Goal: Task Accomplishment & Management: Complete application form

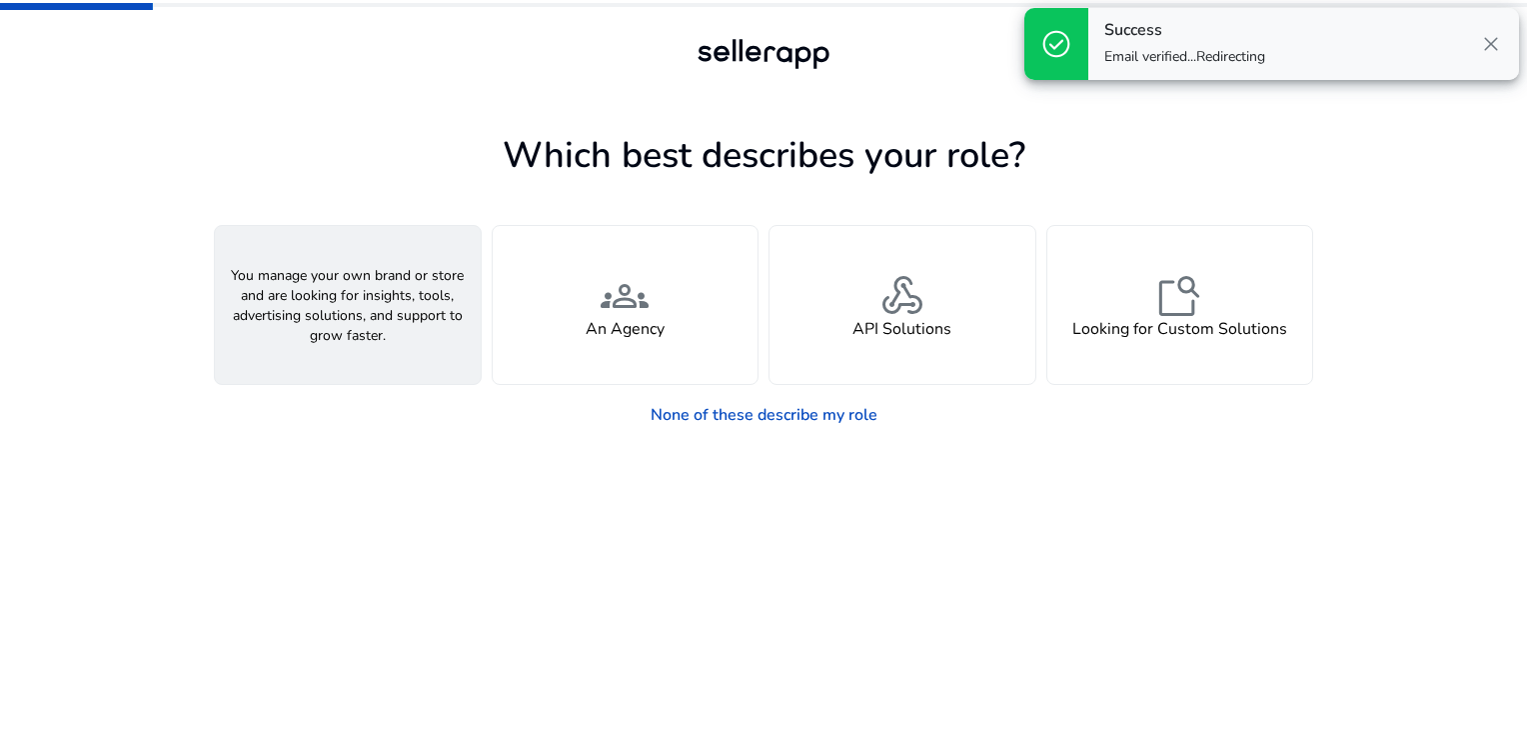
click at [362, 349] on div "person A Seller" at bounding box center [348, 305] width 266 height 158
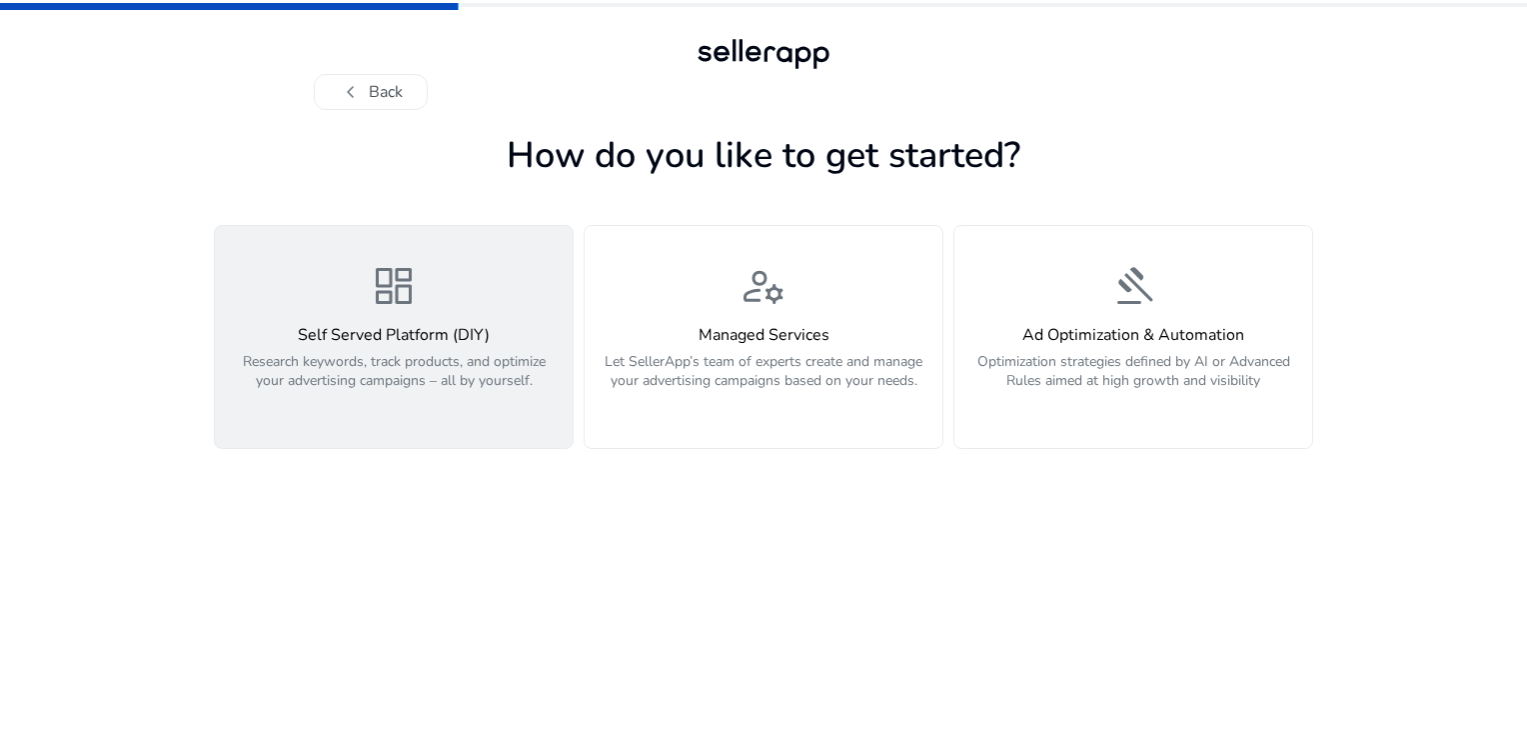
click at [396, 310] on span "dashboard" at bounding box center [394, 286] width 48 height 48
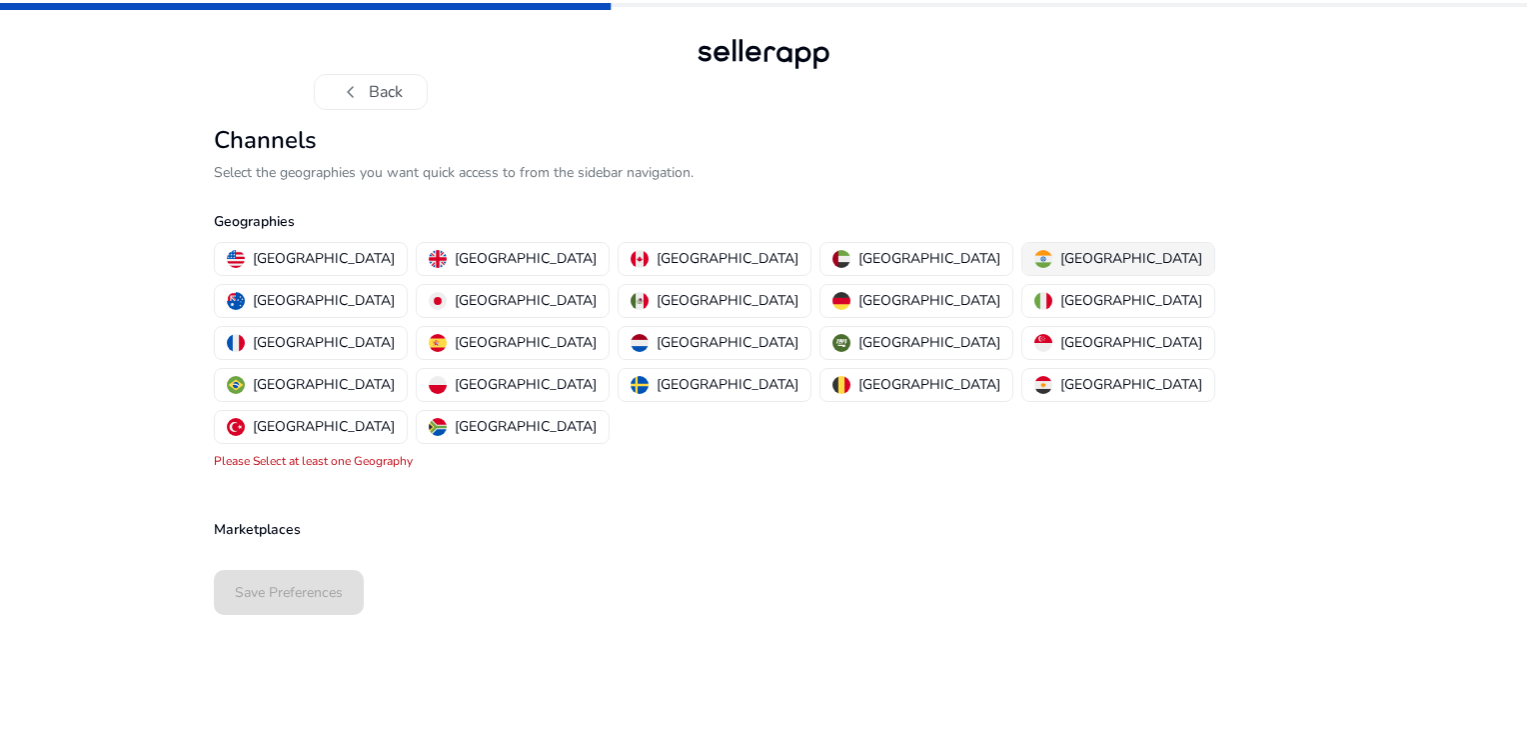
click at [1060, 258] on p "[GEOGRAPHIC_DATA]" at bounding box center [1131, 258] width 142 height 21
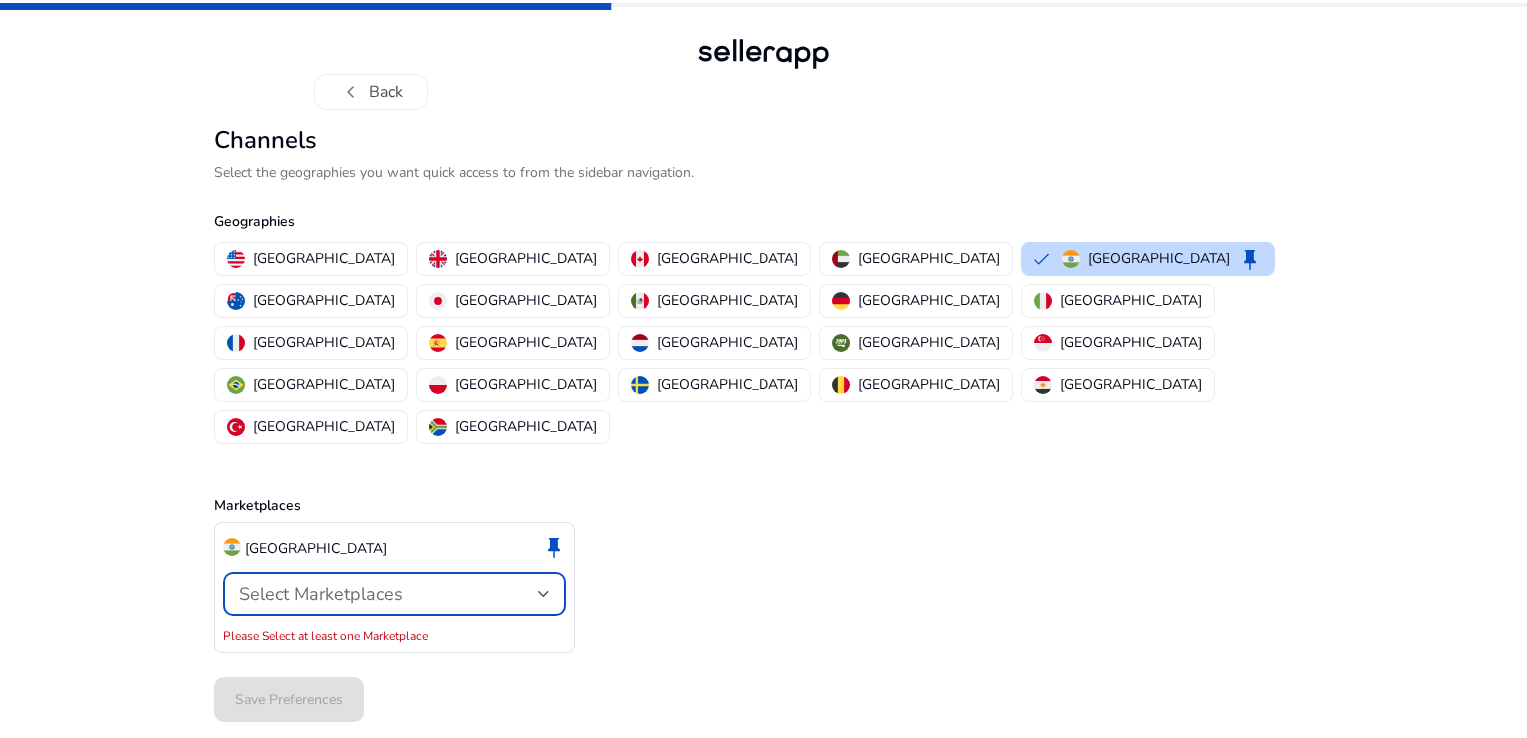
click at [536, 583] on div "Select Marketplaces" at bounding box center [388, 594] width 299 height 22
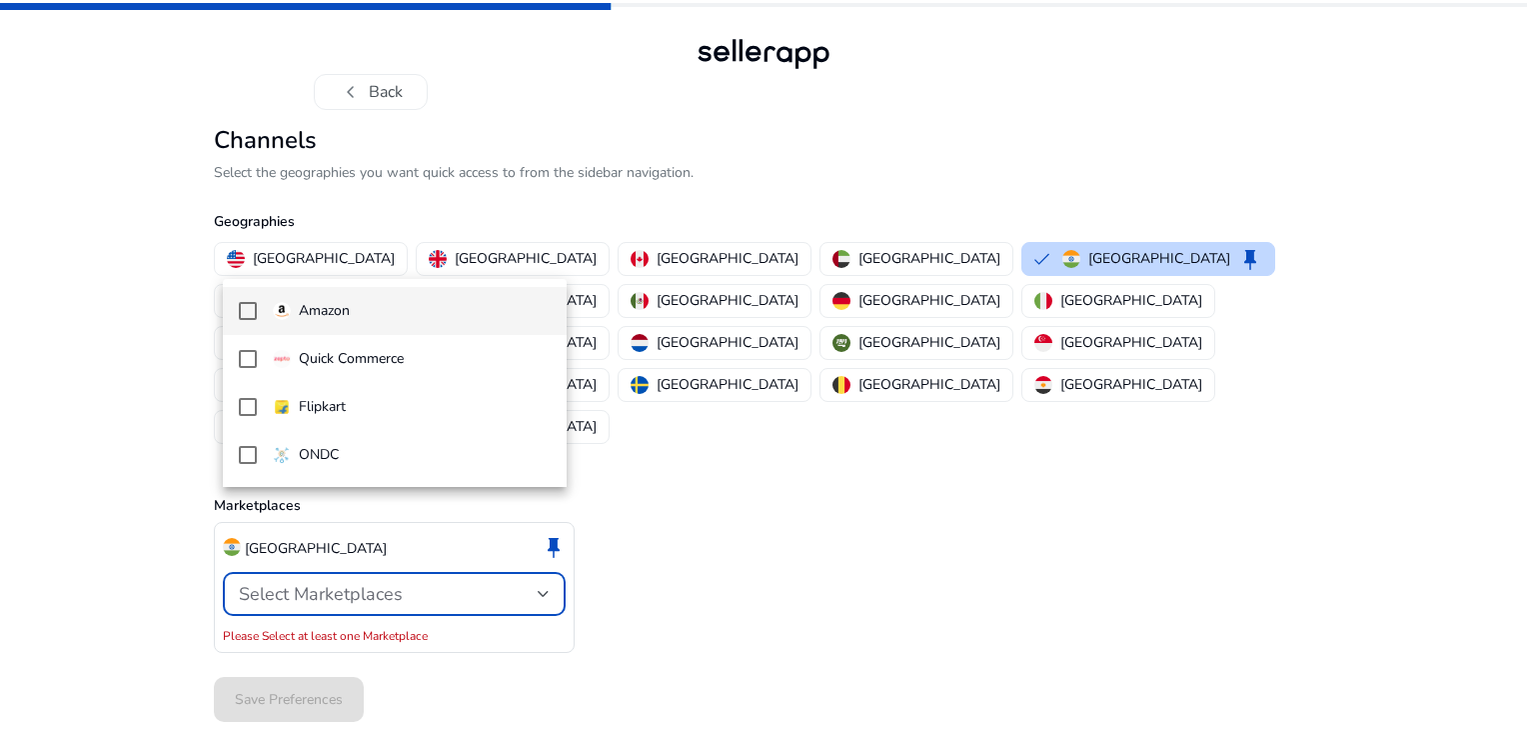
click at [251, 311] on mat-pseudo-checkbox at bounding box center [248, 311] width 18 height 18
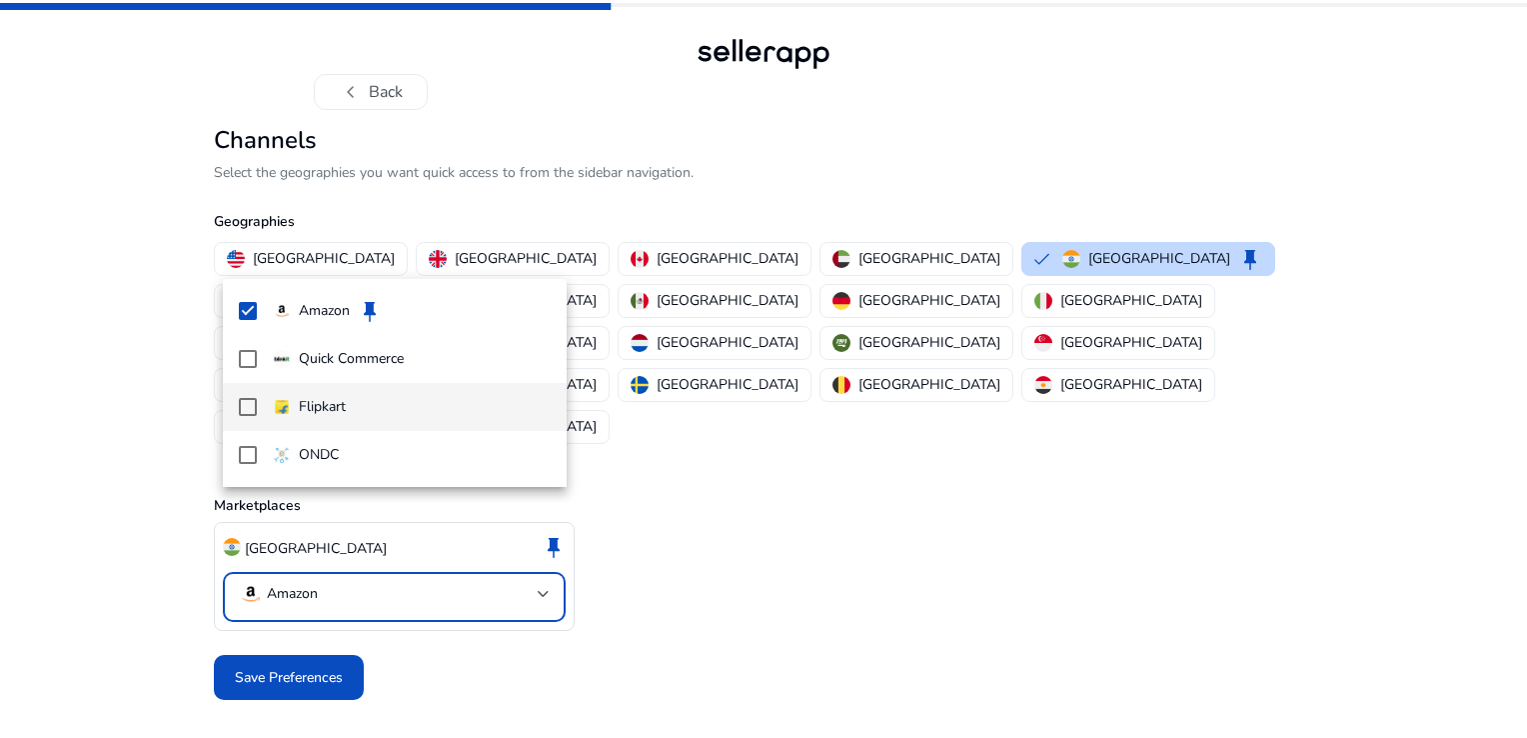
click at [248, 401] on mat-pseudo-checkbox at bounding box center [248, 407] width 18 height 18
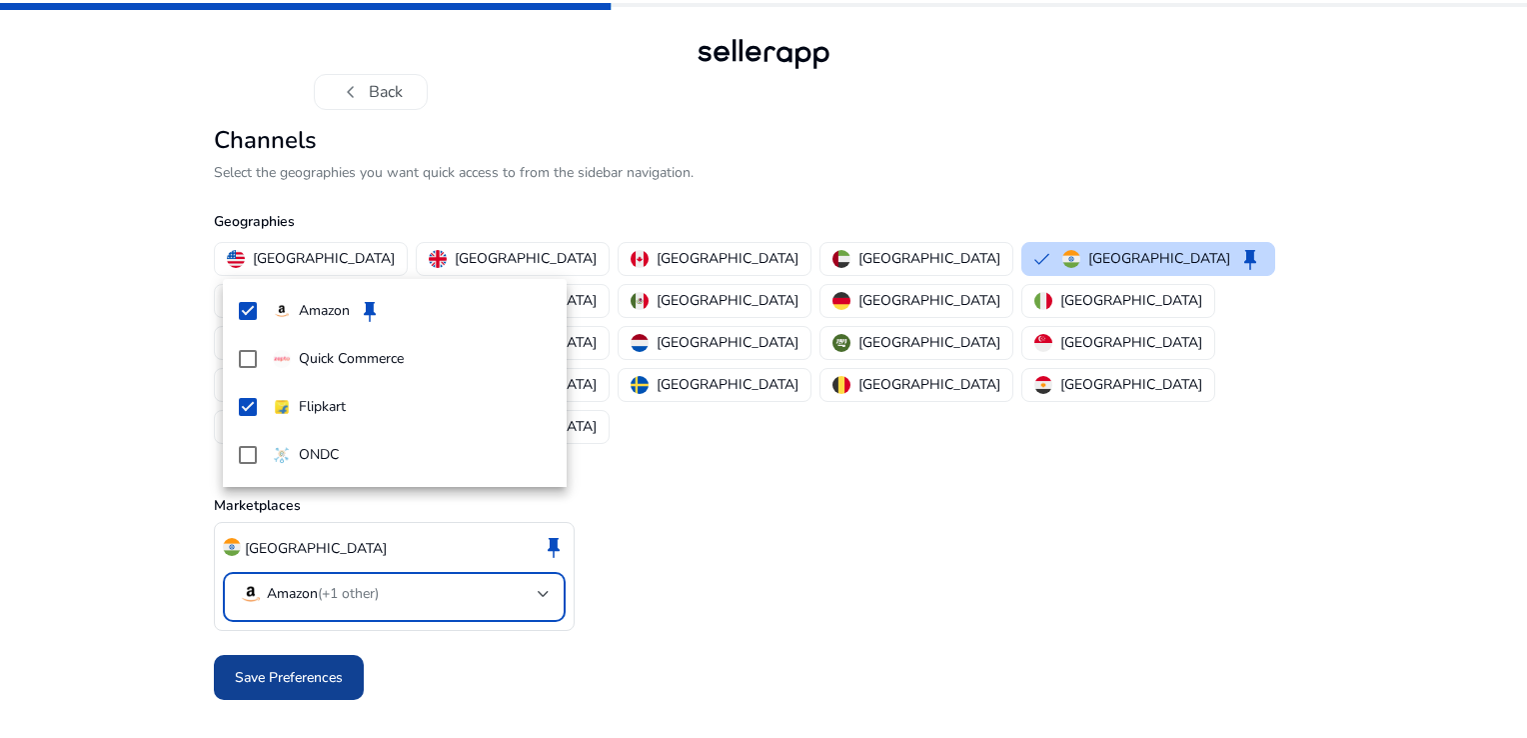
click at [288, 590] on div at bounding box center [763, 369] width 1527 height 738
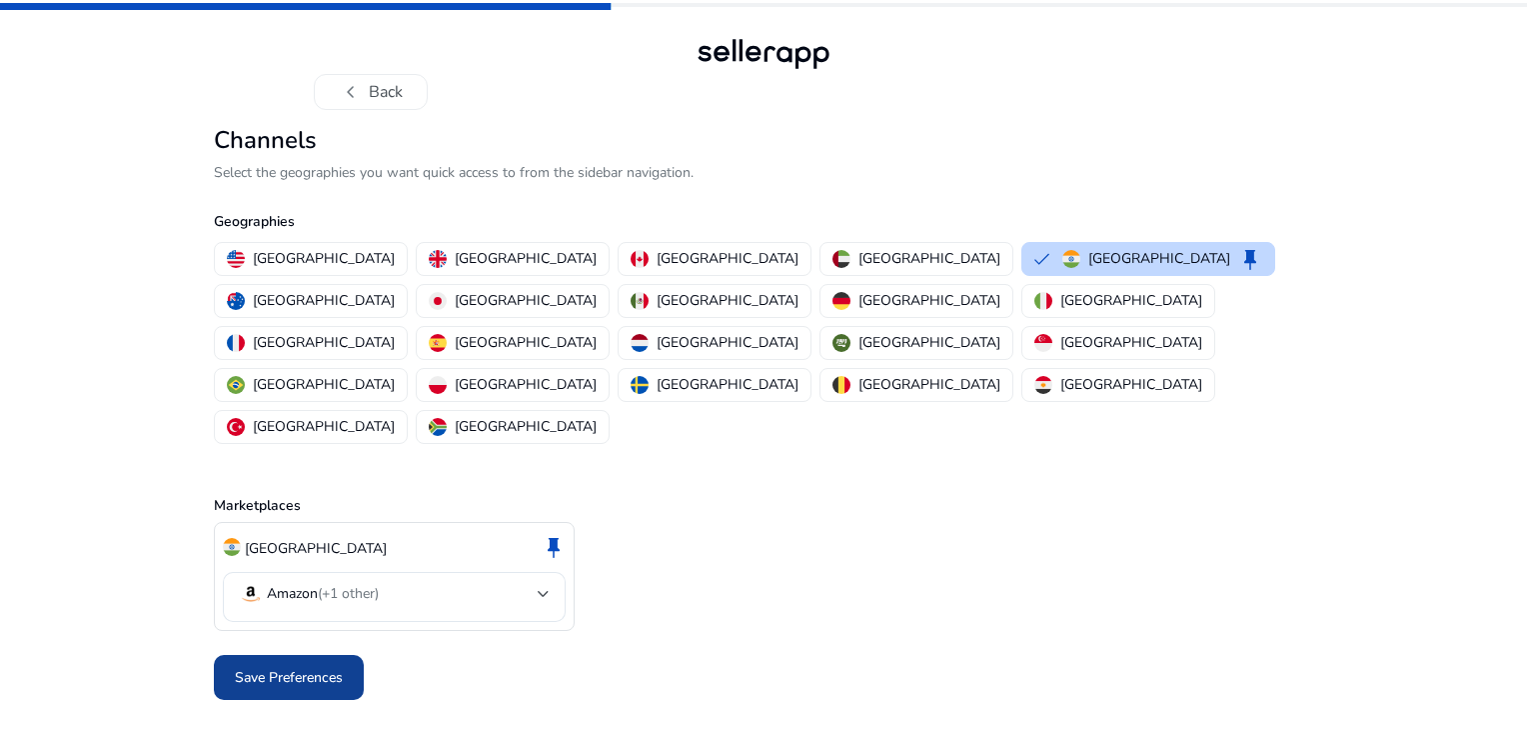
click at [308, 667] on span "Save Preferences" at bounding box center [289, 677] width 108 height 21
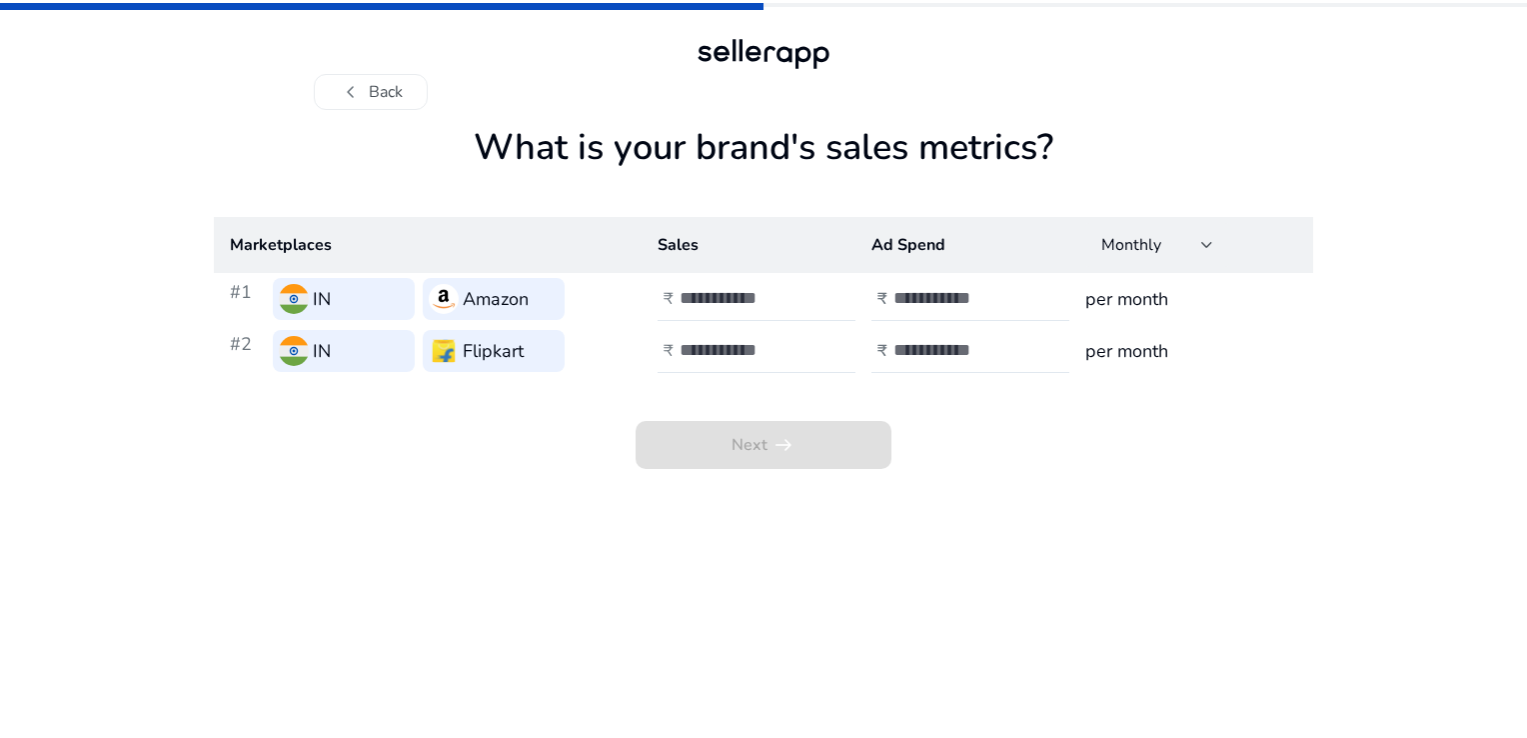
click at [1056, 510] on app-sales-metrics "What is your brand's sales metrics? Marketplaces Sales Ad Spend Monthly #1 IN A…" at bounding box center [763, 432] width 1099 height 612
click at [703, 285] on div at bounding box center [770, 299] width 180 height 44
type input "**"
click at [808, 302] on input "**" at bounding box center [747, 298] width 135 height 22
click at [1001, 307] on input "number" at bounding box center [960, 298] width 135 height 22
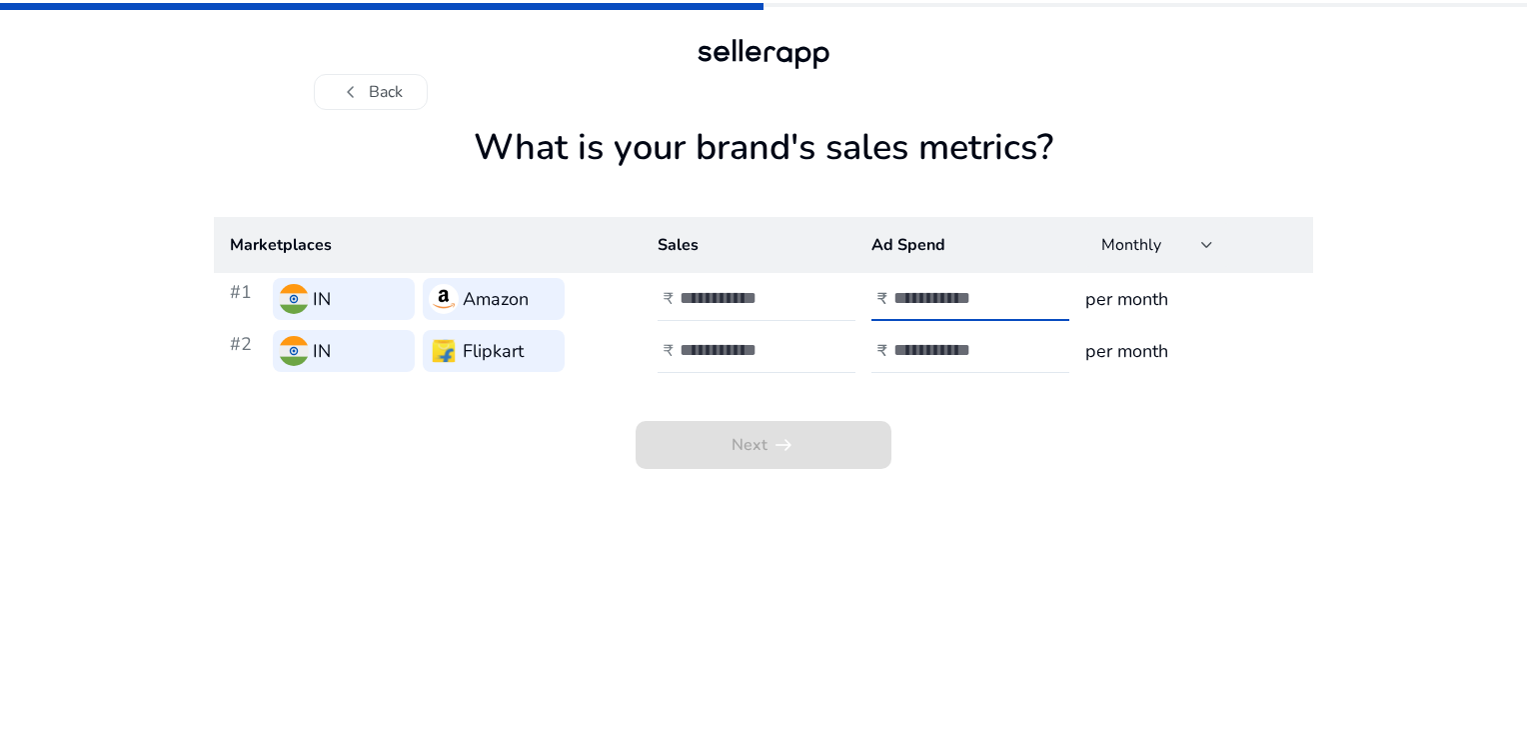
type input "*"
click at [1021, 288] on input "*" at bounding box center [960, 298] width 135 height 22
click at [1182, 305] on h3 "per month" at bounding box center [1191, 299] width 212 height 28
click at [1146, 302] on h3 "per month" at bounding box center [1191, 299] width 212 height 28
click at [365, 84] on button "chevron_left Back" at bounding box center [371, 92] width 114 height 36
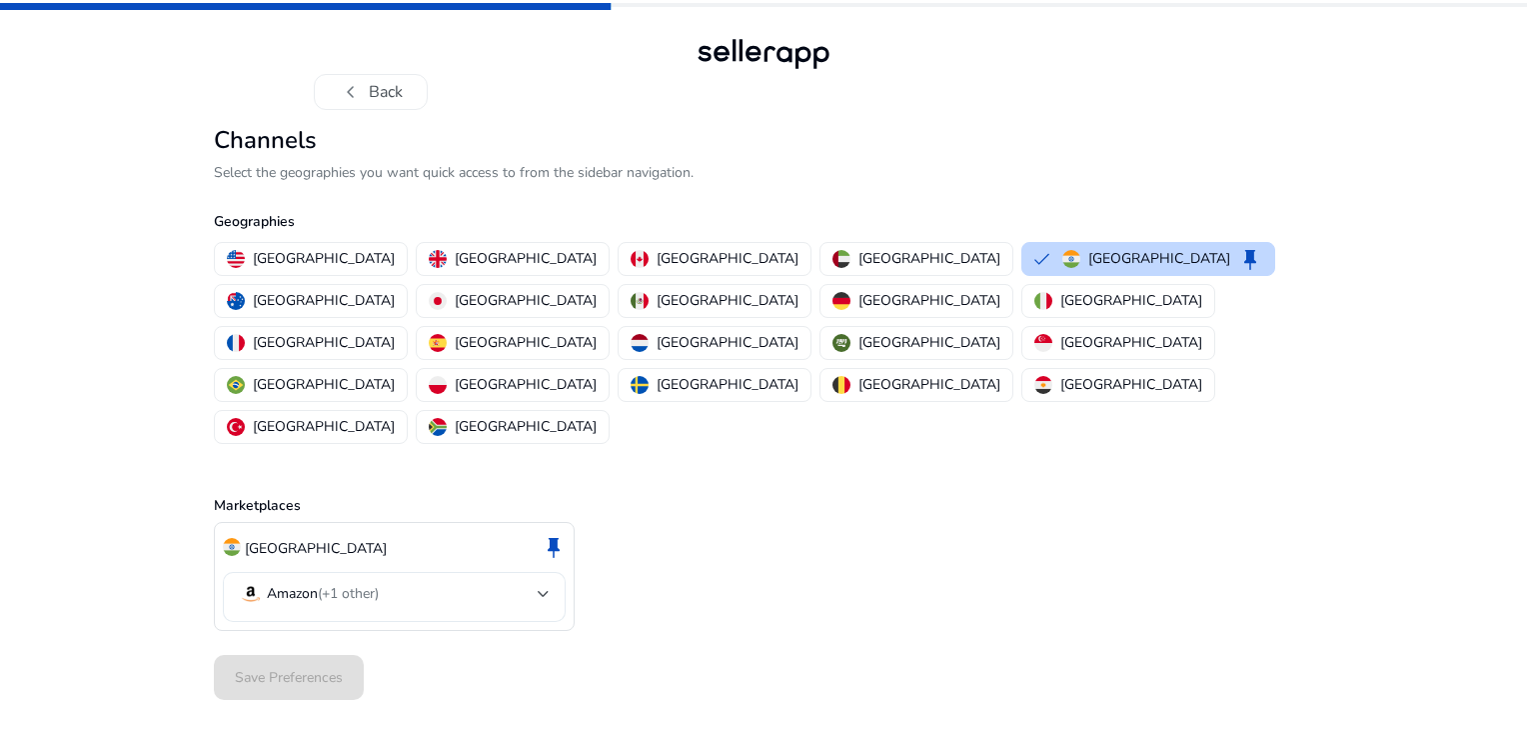
click at [543, 582] on div at bounding box center [544, 594] width 12 height 24
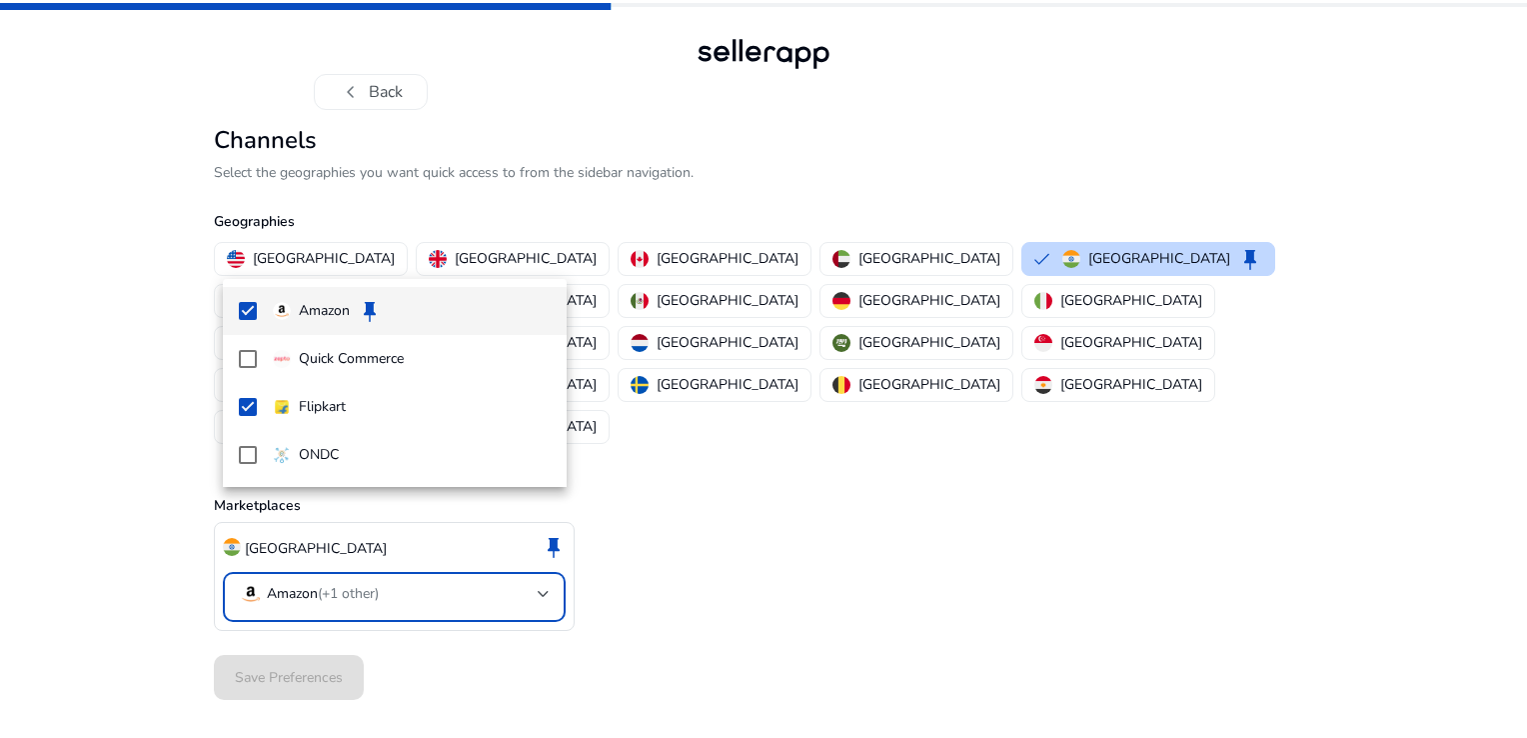
click at [783, 487] on div at bounding box center [763, 369] width 1527 height 738
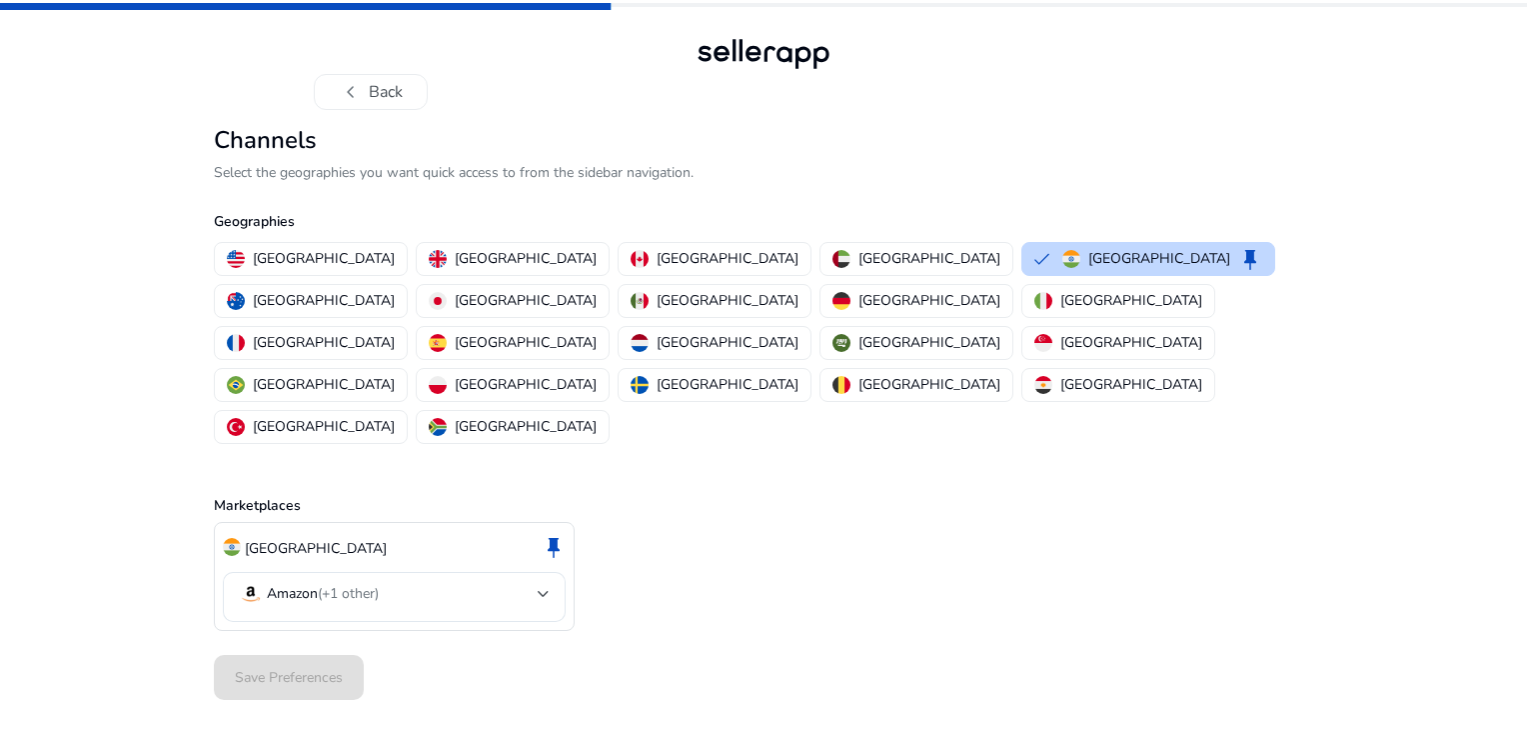
click at [303, 647] on div "Save Preferences" at bounding box center [763, 677] width 1099 height 61
click at [1043, 495] on p "Marketplaces" at bounding box center [763, 505] width 1099 height 21
click at [391, 95] on button "chevron_left Back" at bounding box center [371, 92] width 114 height 36
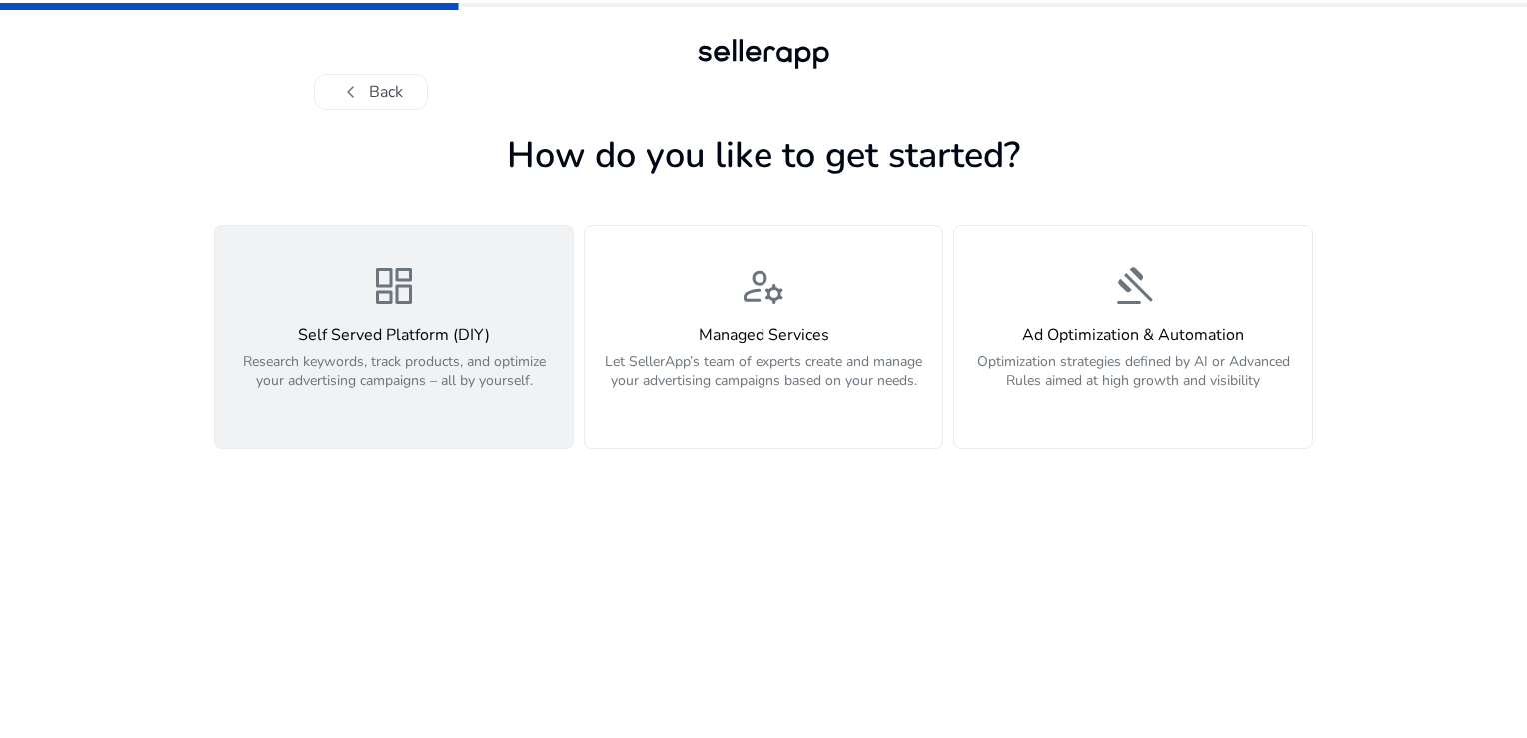
click at [451, 335] on h4 "Self Served Platform (DIY)" at bounding box center [394, 335] width 334 height 19
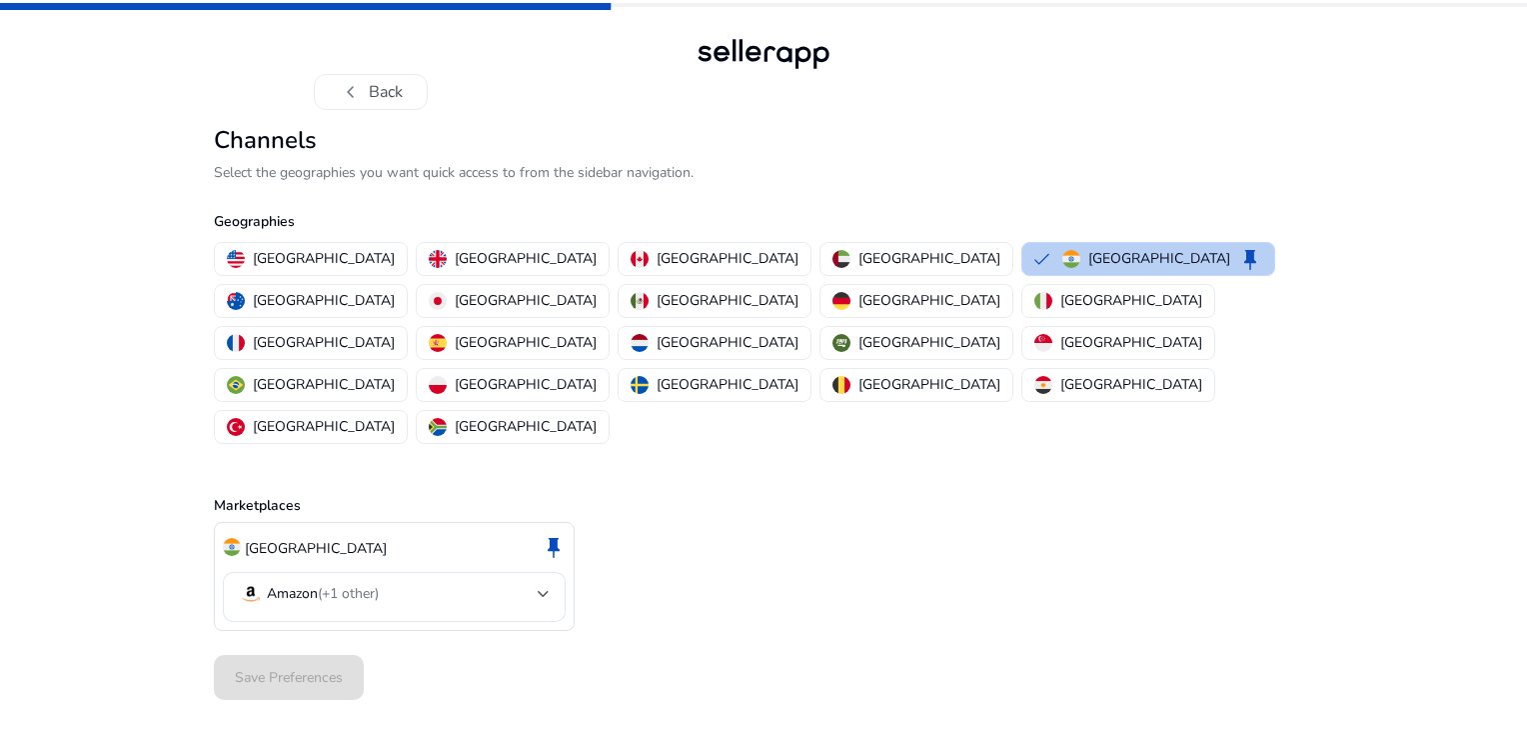
click at [1088, 264] on p "[GEOGRAPHIC_DATA]" at bounding box center [1159, 258] width 142 height 21
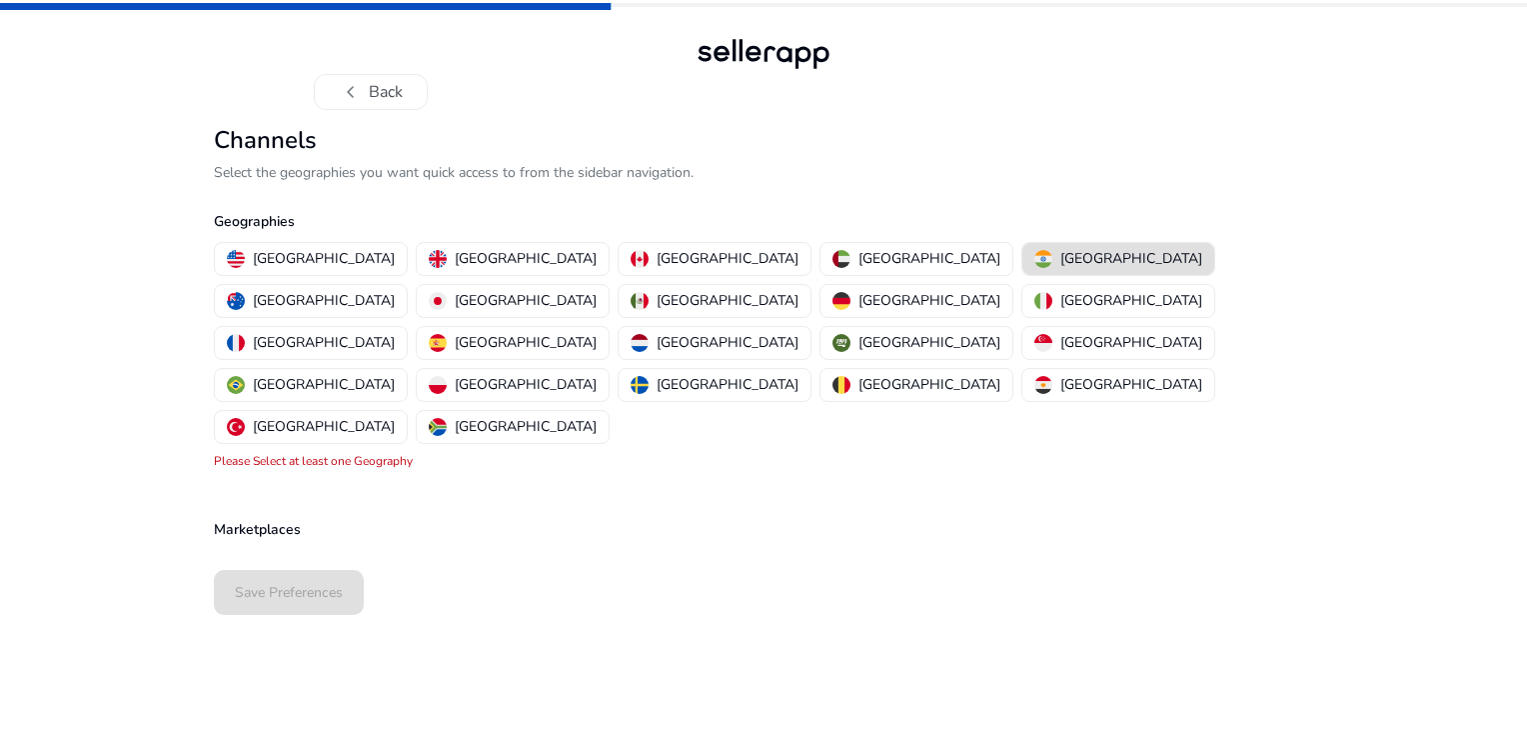
click at [284, 519] on p "Marketplaces" at bounding box center [763, 529] width 1099 height 21
click at [1060, 261] on p "[GEOGRAPHIC_DATA]" at bounding box center [1131, 258] width 142 height 21
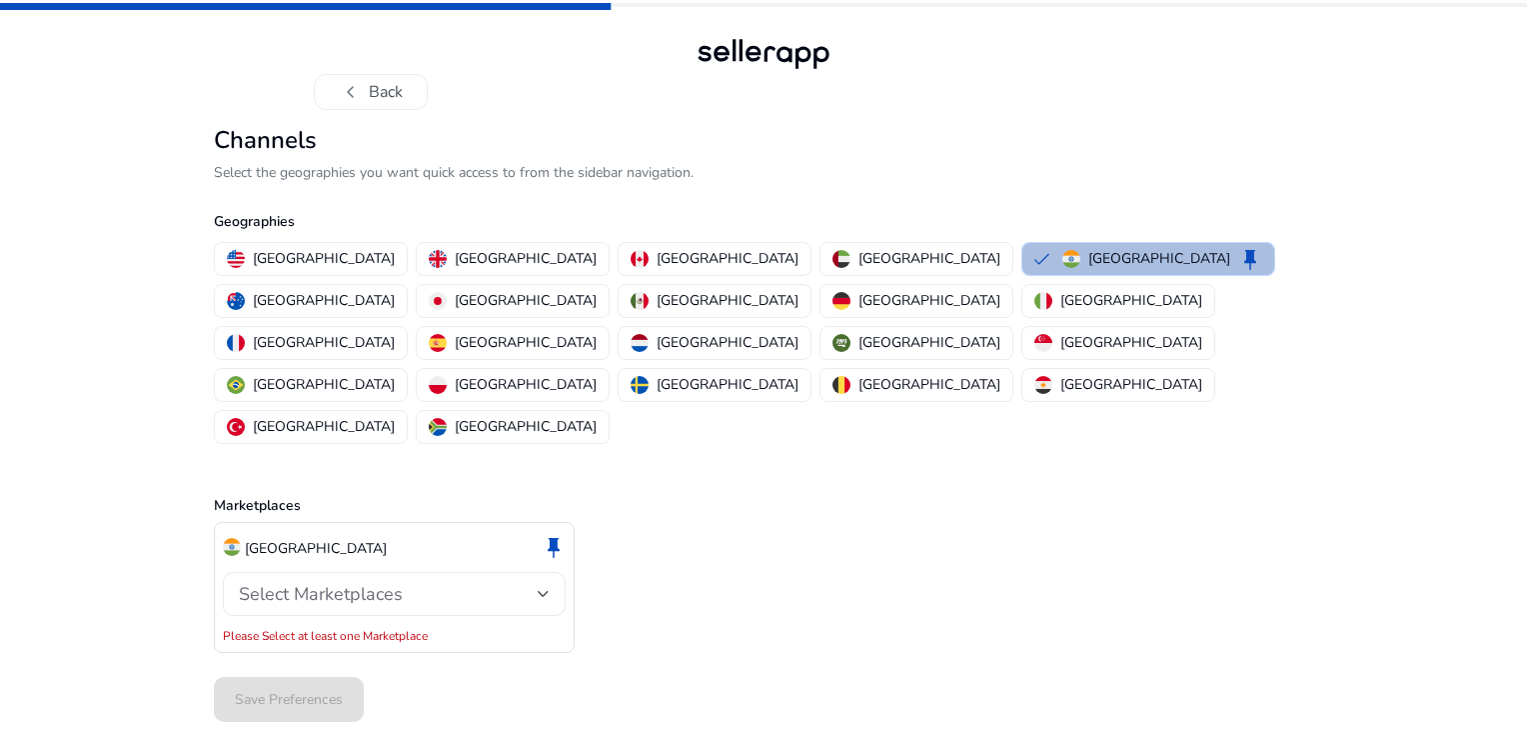
click at [535, 583] on div "Select Marketplaces" at bounding box center [388, 594] width 299 height 22
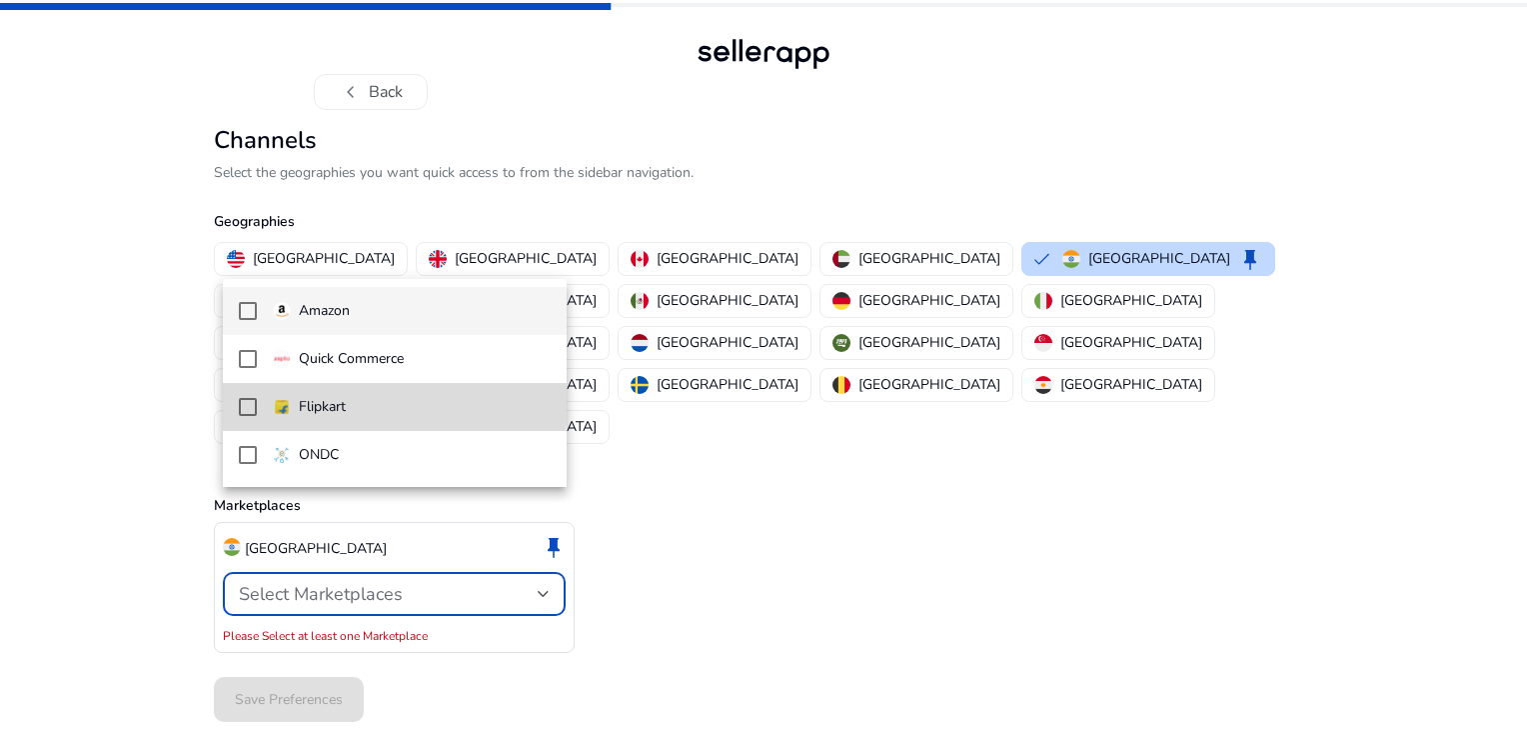
click at [342, 402] on p "Flipkart" at bounding box center [322, 407] width 47 height 22
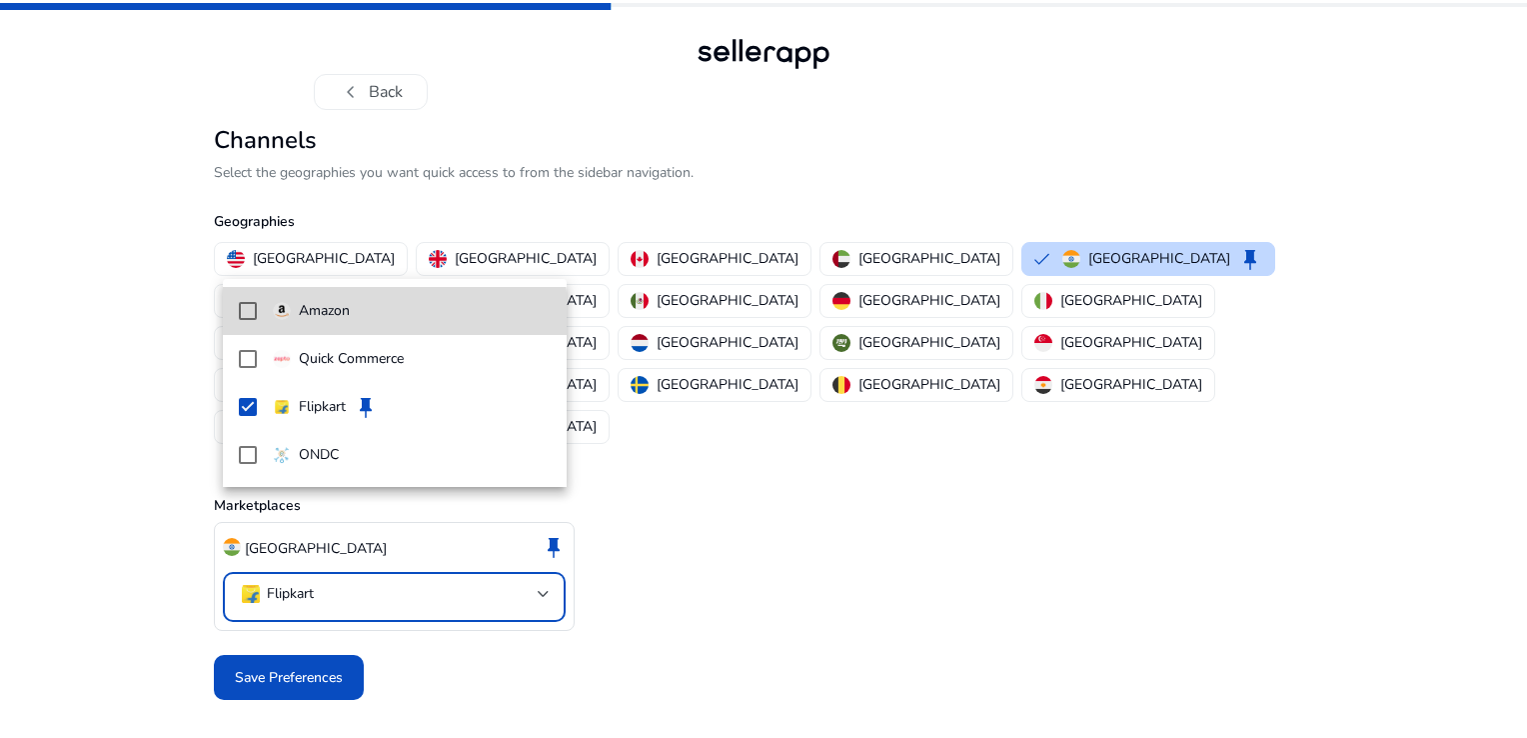
click at [336, 323] on mat-option "Amazon" at bounding box center [395, 311] width 344 height 48
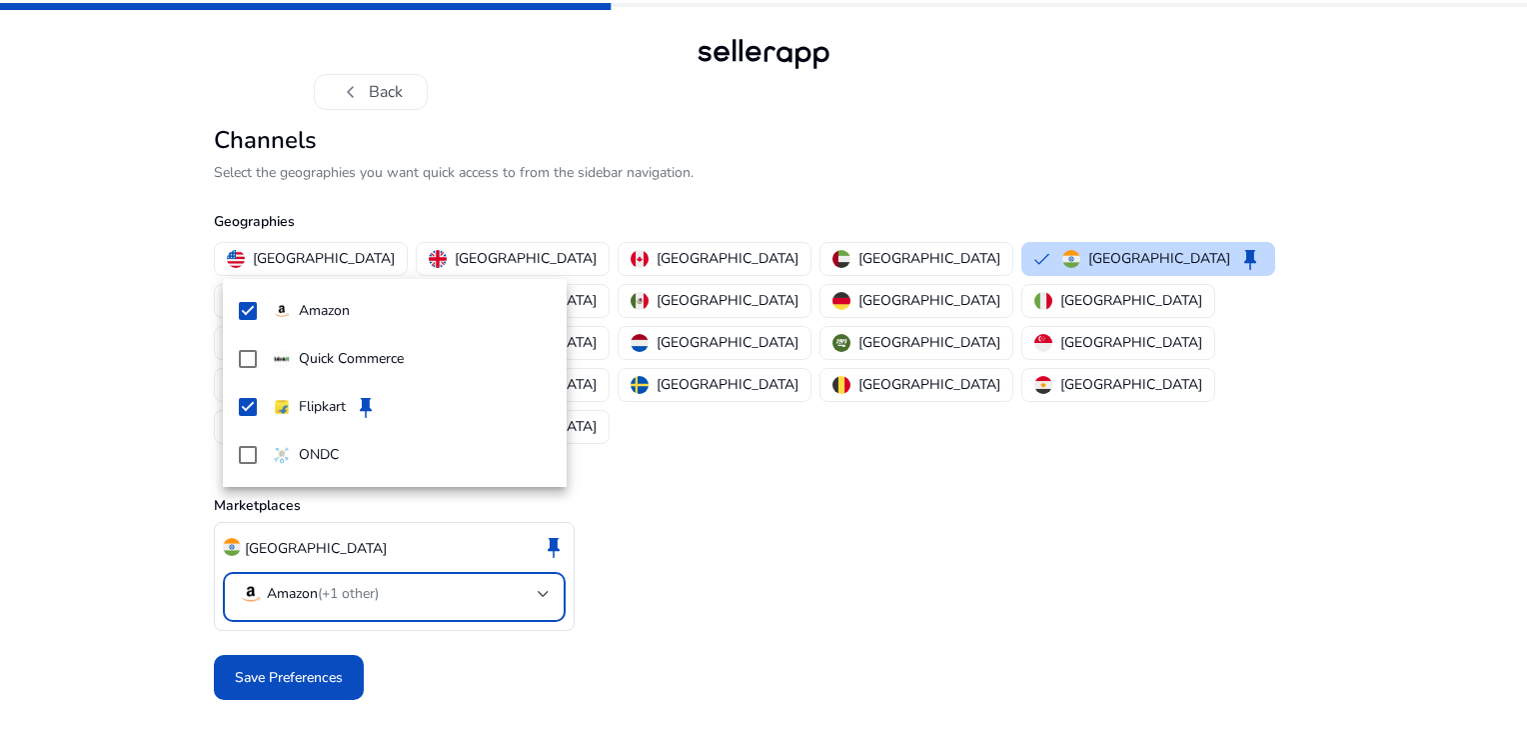
click at [300, 598] on div at bounding box center [763, 369] width 1527 height 738
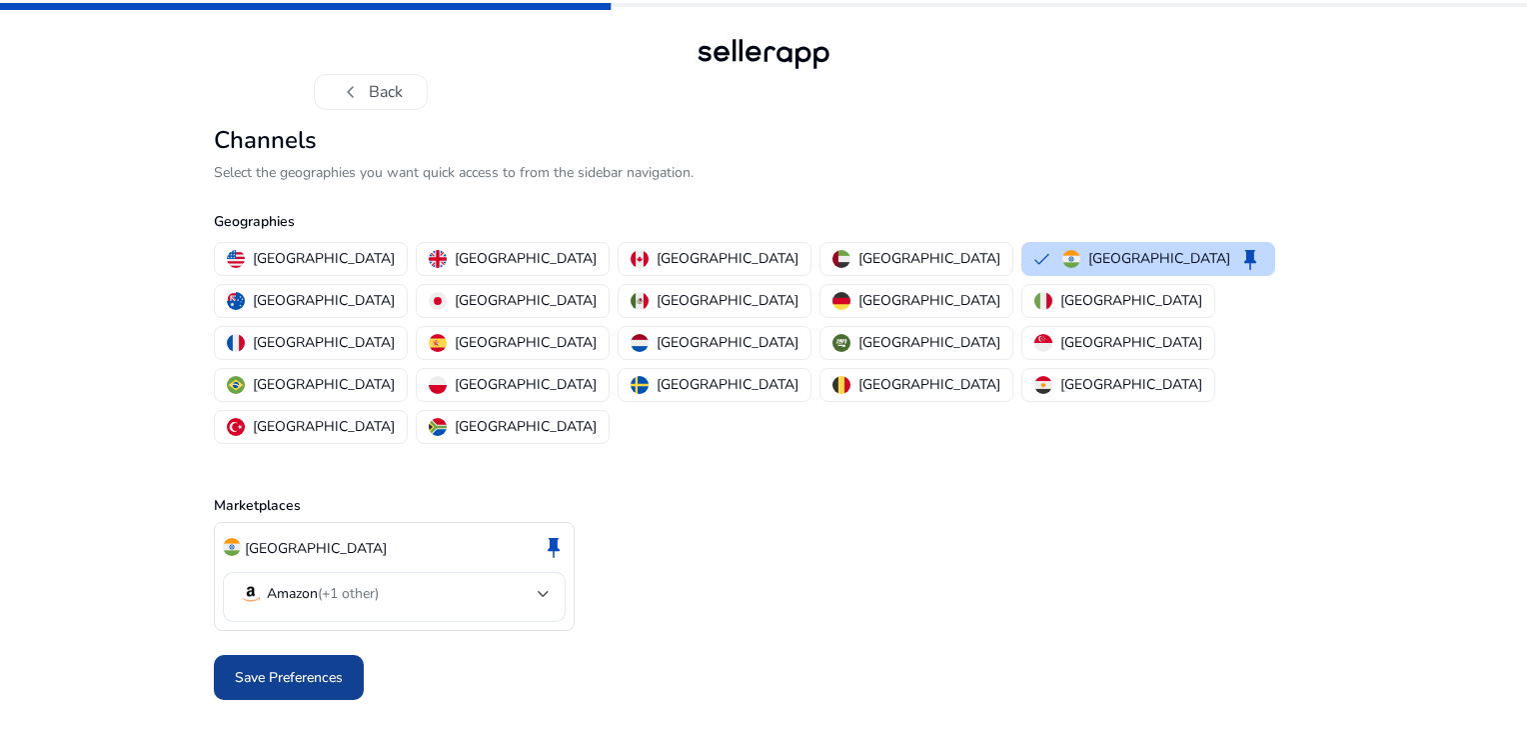
click at [320, 667] on span "Save Preferences" at bounding box center [289, 677] width 108 height 21
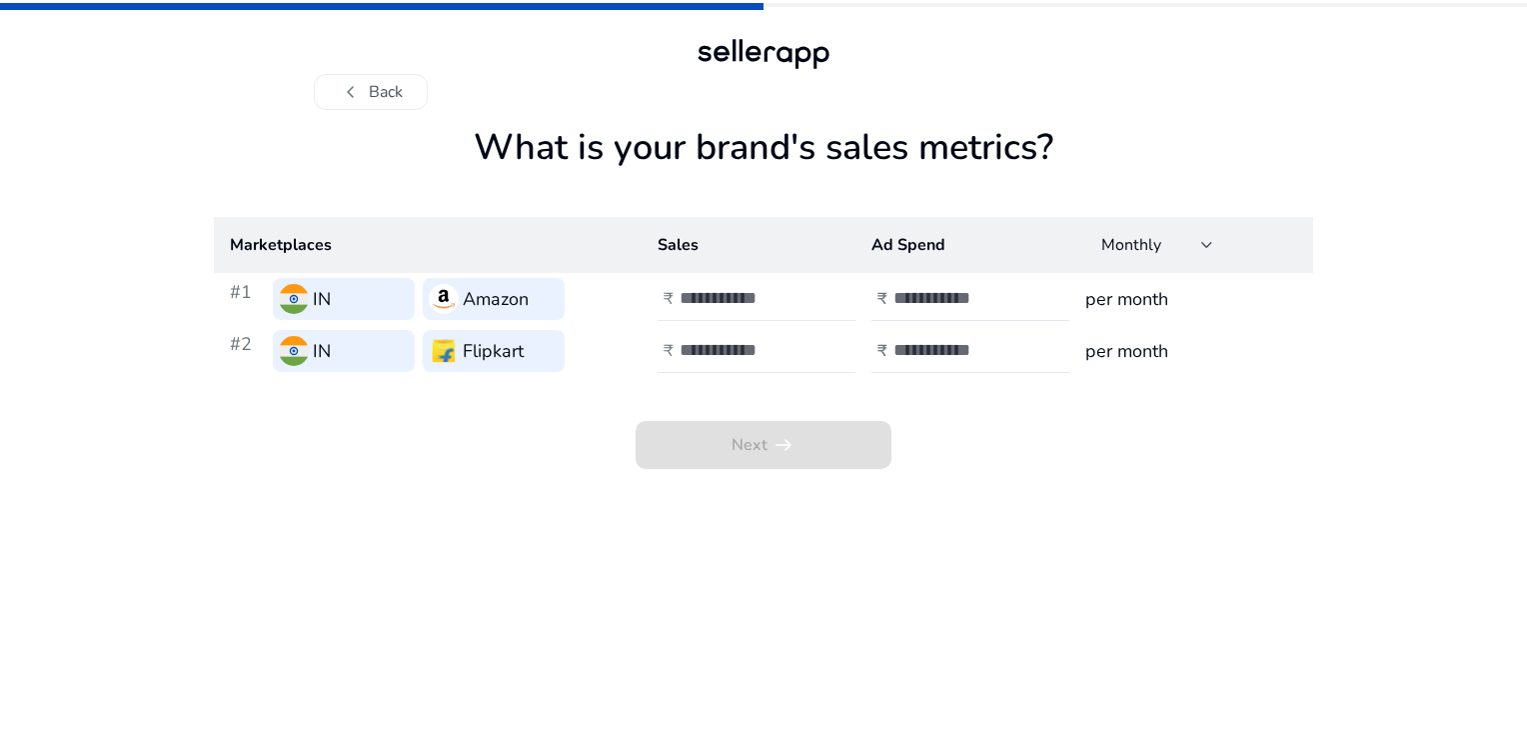
click at [748, 299] on input "number" at bounding box center [747, 298] width 135 height 22
drag, startPoint x: 770, startPoint y: 294, endPoint x: 504, endPoint y: 309, distance: 266.3
click at [491, 303] on tr "#1 IN Amazon ₹ *** ₹ per month" at bounding box center [763, 299] width 1099 height 52
type input "***"
click at [923, 295] on input "number" at bounding box center [960, 298] width 135 height 22
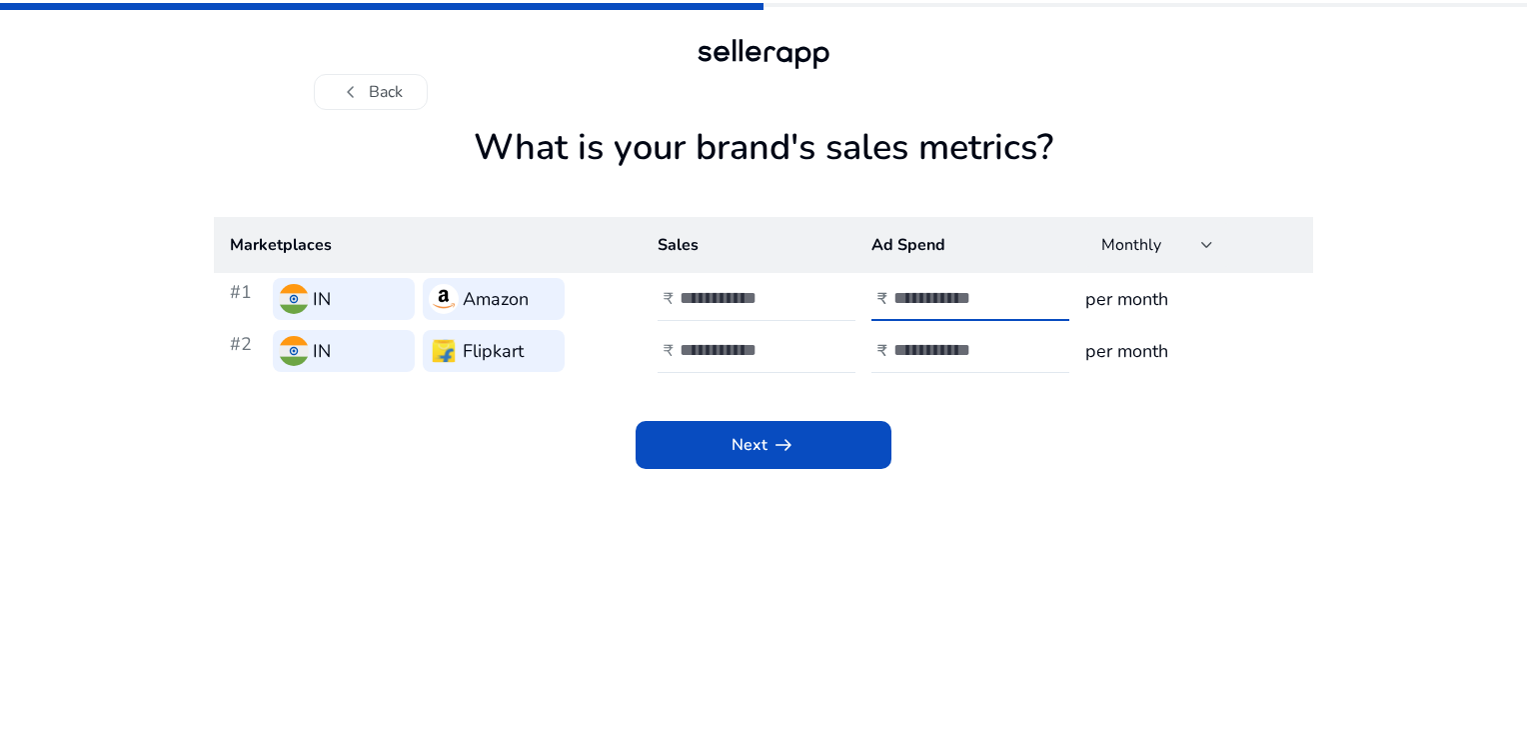
type input "**"
click at [1160, 298] on h3 "per month" at bounding box center [1191, 299] width 212 height 28
click at [1204, 248] on div at bounding box center [1207, 245] width 12 height 8
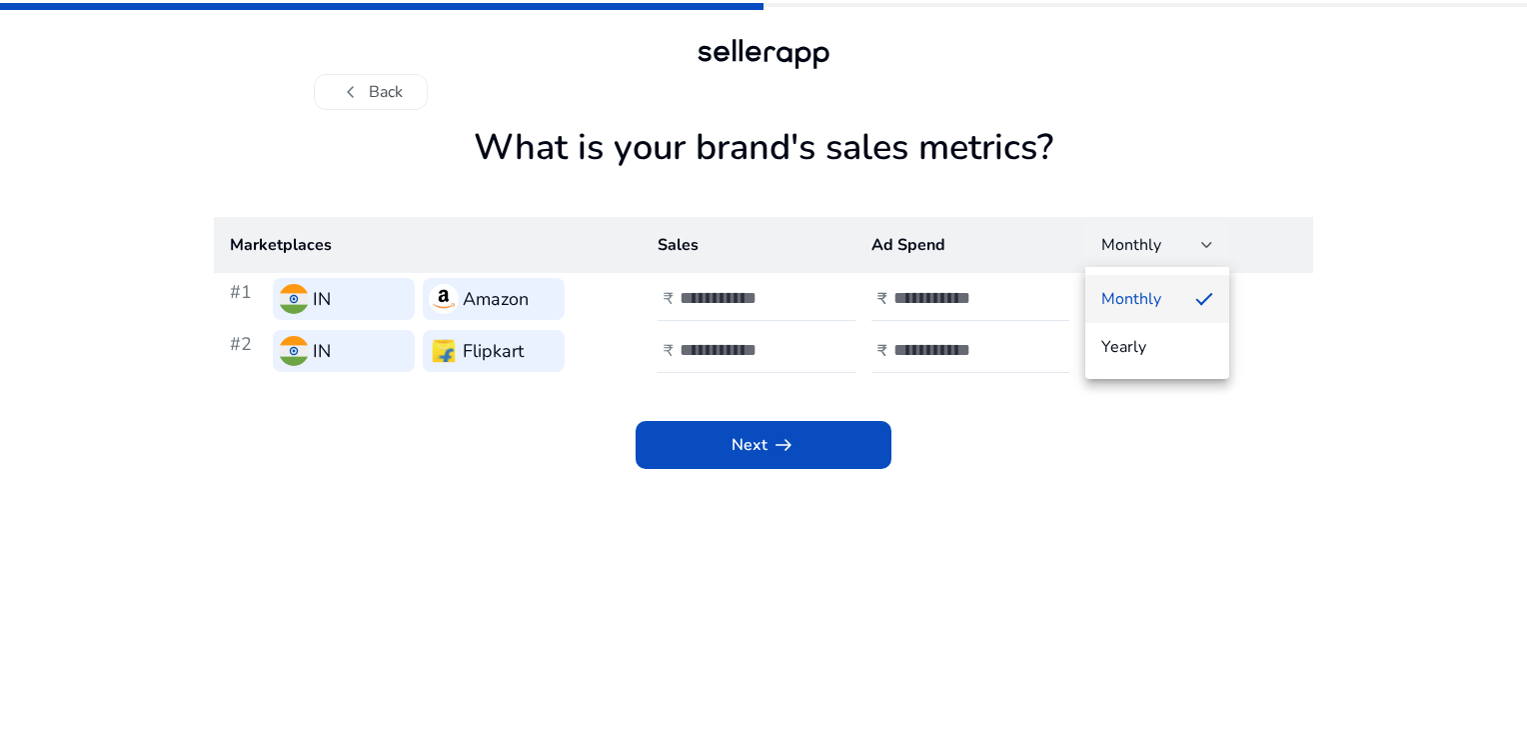
click at [1278, 374] on div at bounding box center [763, 369] width 1527 height 738
click at [718, 339] on input "number" at bounding box center [747, 350] width 135 height 22
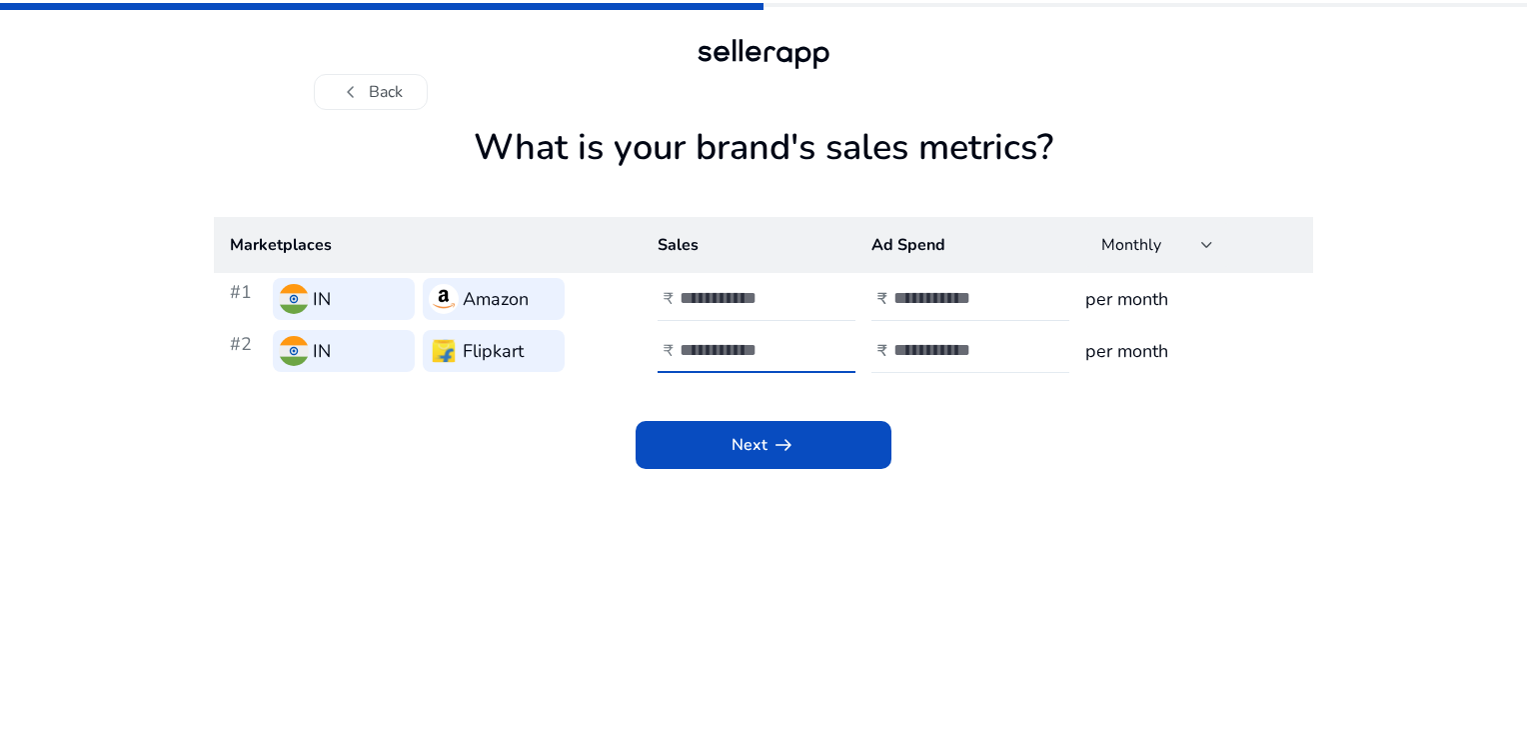
type input "***"
click at [941, 335] on div at bounding box center [983, 351] width 180 height 44
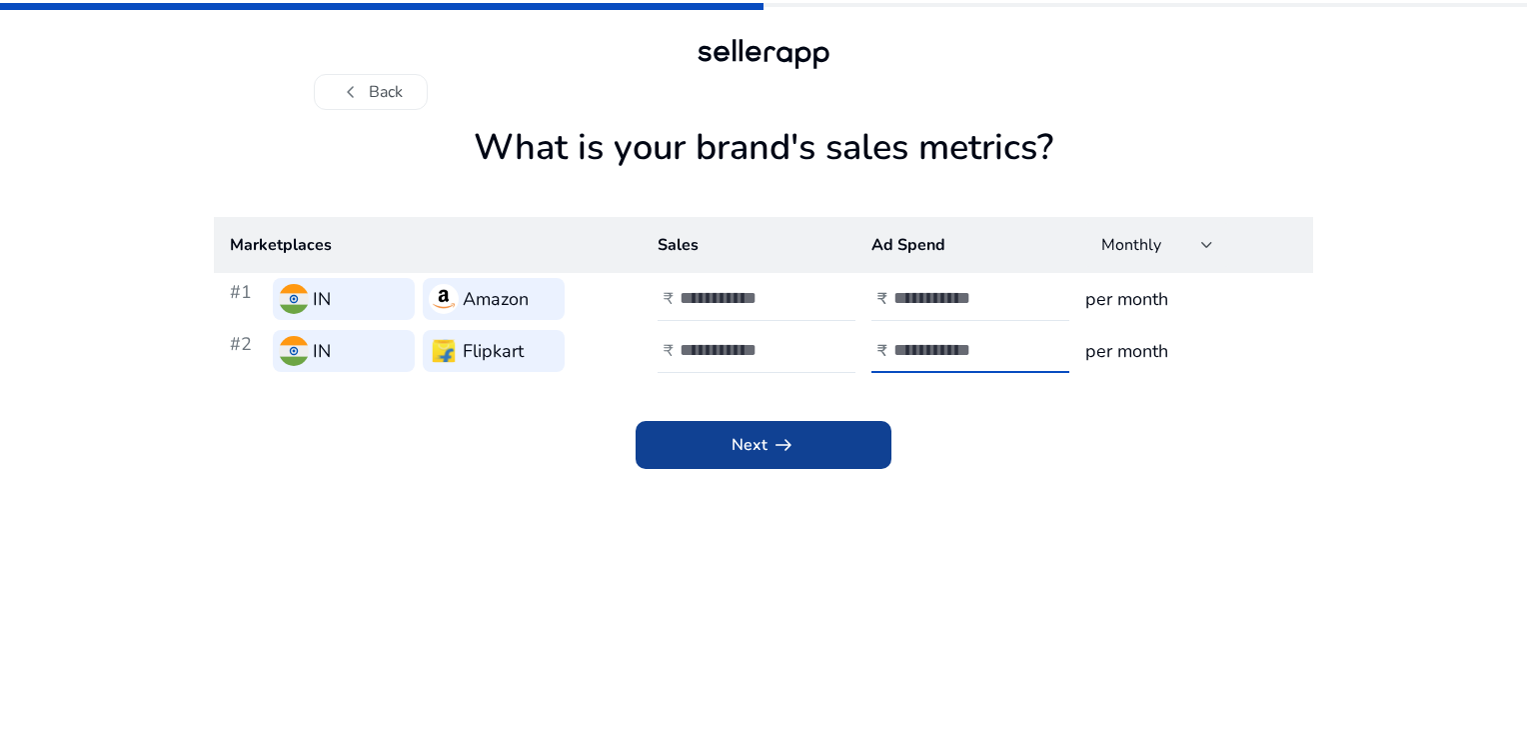
type input "**"
click at [768, 448] on app-icon "arrow_right_alt" at bounding box center [782, 445] width 28 height 24
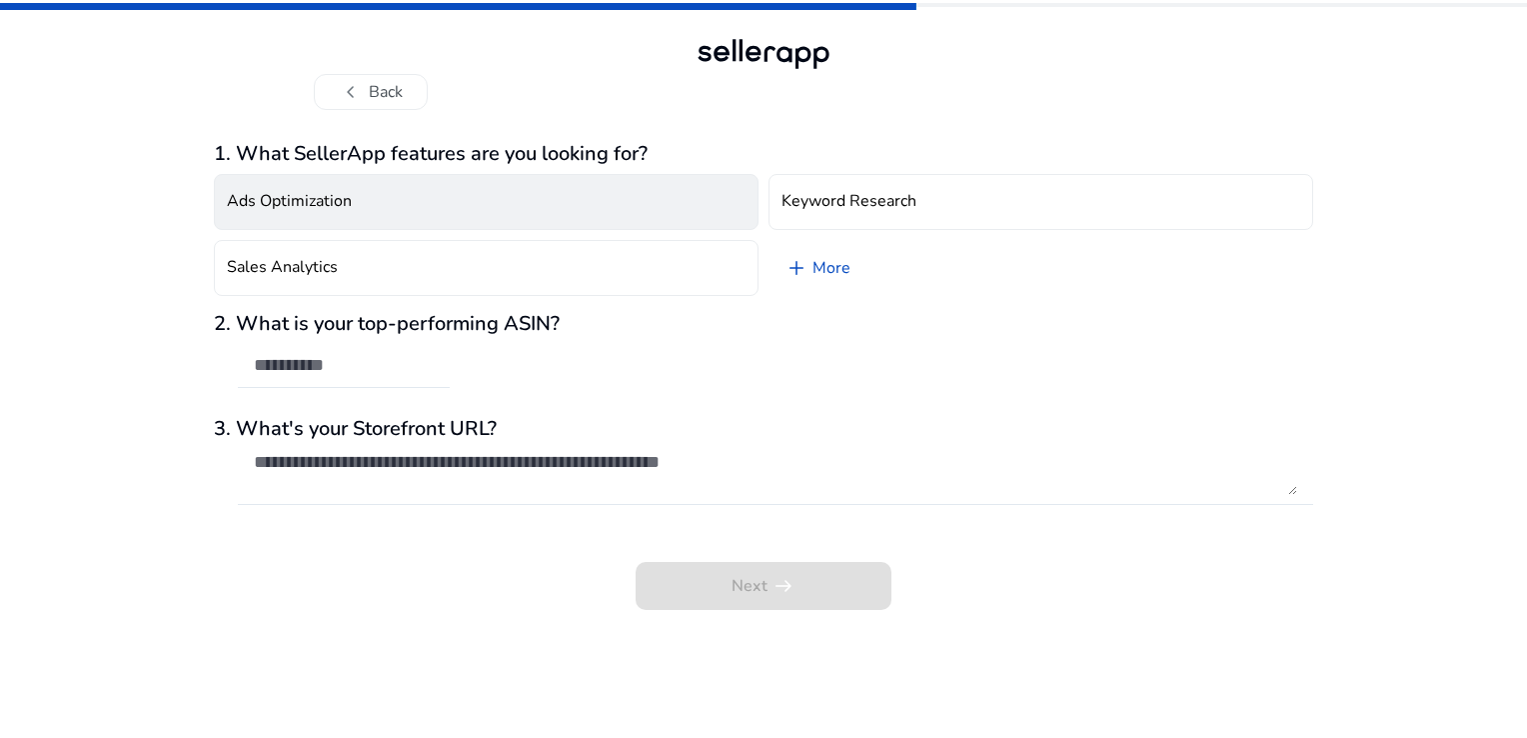
click at [310, 207] on h4 "Ads Optimization" at bounding box center [289, 201] width 125 height 19
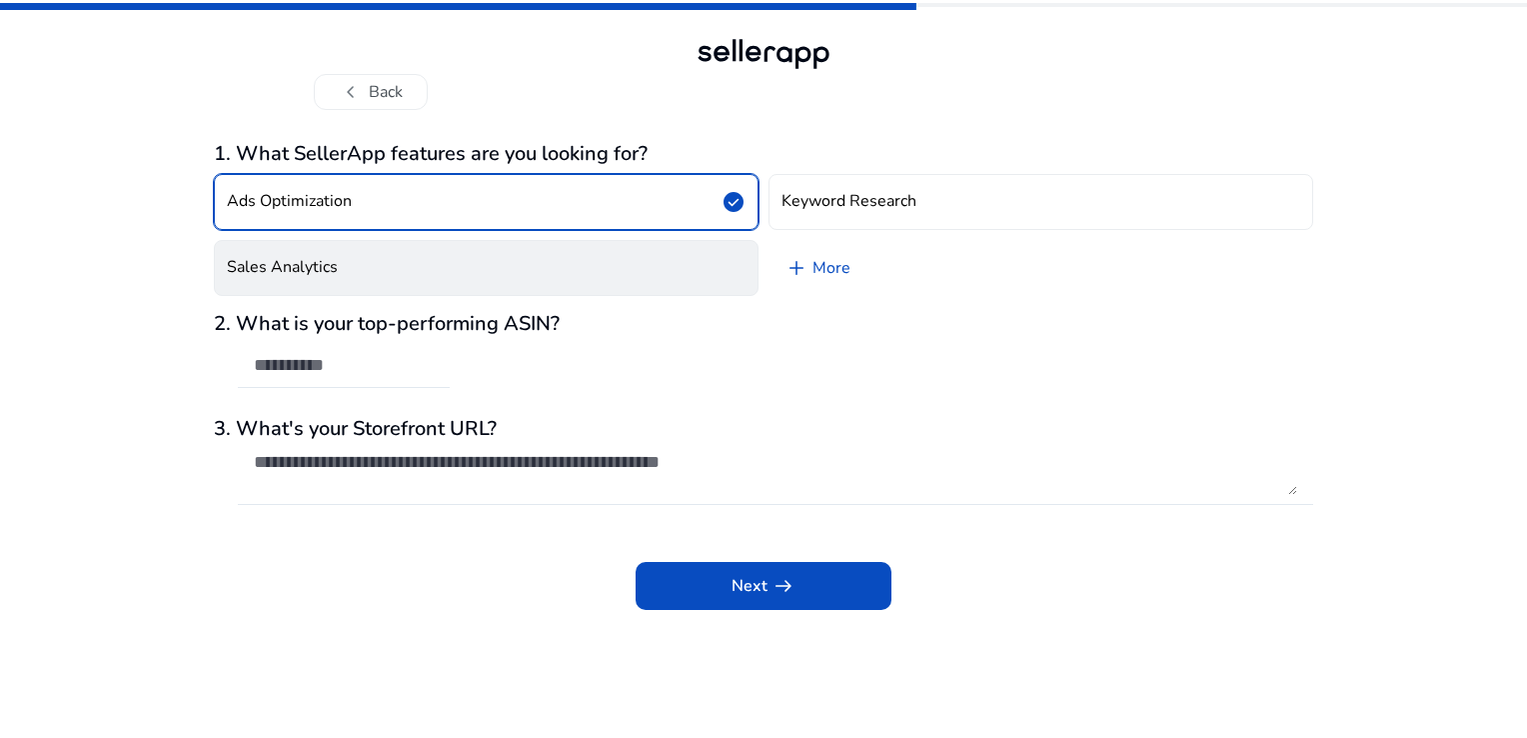
click at [390, 275] on button "Sales Analytics" at bounding box center [486, 268] width 545 height 56
